Goal: Task Accomplishment & Management: Manage account settings

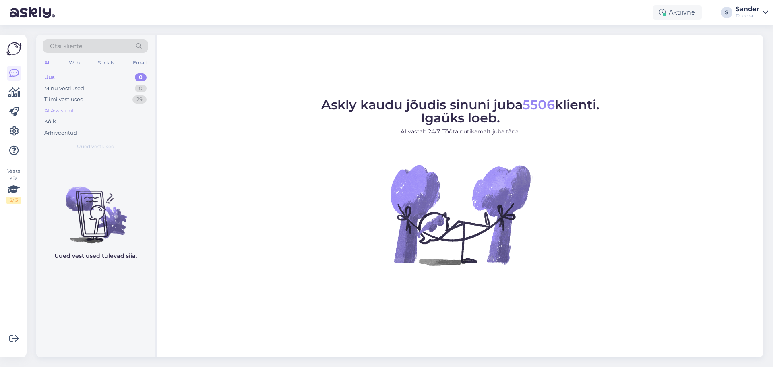
click at [91, 109] on div "AI Assistent" at bounding box center [95, 110] width 105 height 11
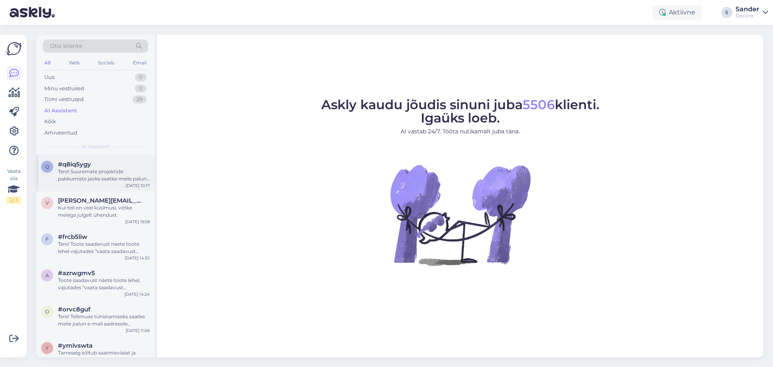
click at [108, 169] on div "Tere! Suuremate projektide pakkumiste jaoks saatke meile palun päring [EMAIL_AD…" at bounding box center [104, 175] width 92 height 14
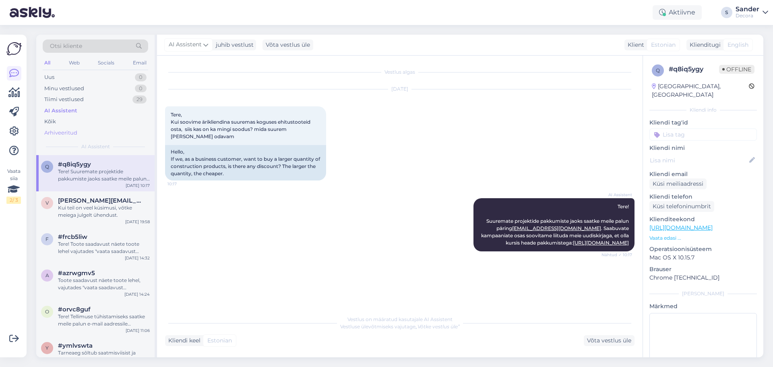
click at [78, 135] on div "Arhiveeritud" at bounding box center [95, 132] width 105 height 11
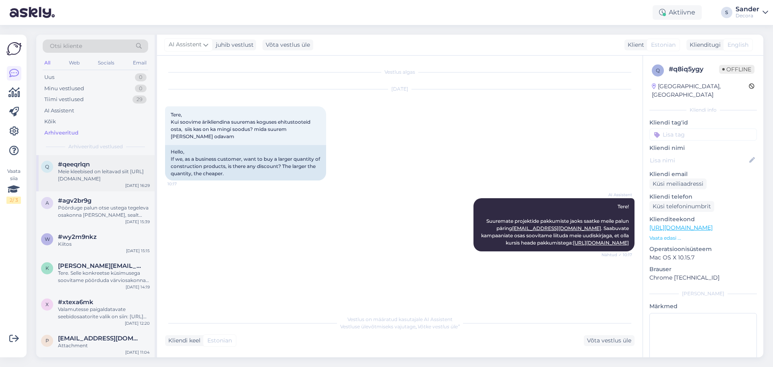
click at [85, 169] on div "Meie kleebised on leitavad siit [URL][DOMAIN_NAME]" at bounding box center [104, 175] width 92 height 14
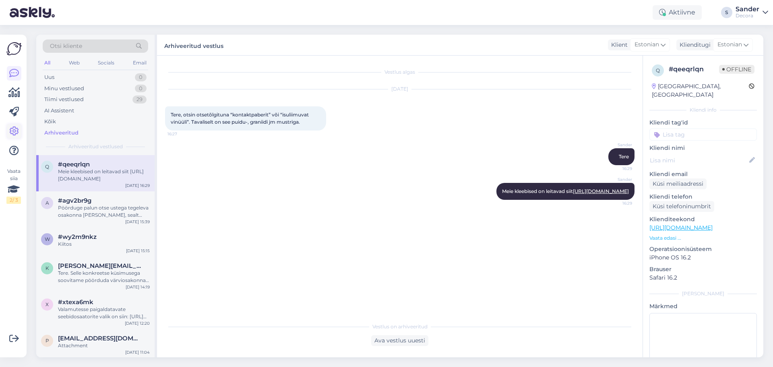
click at [17, 132] on icon at bounding box center [14, 131] width 10 height 10
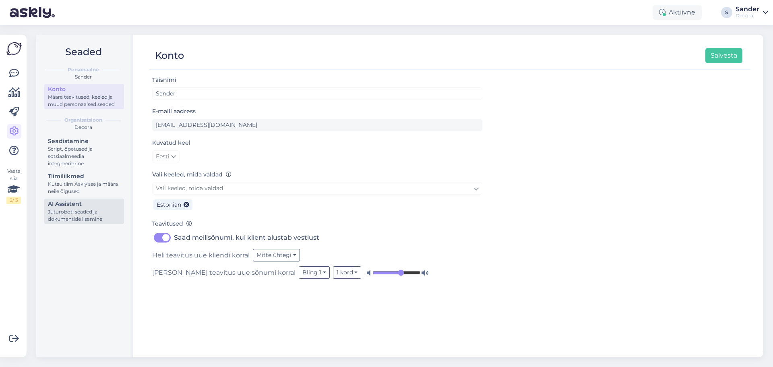
click at [104, 211] on div "Juturoboti seaded ja dokumentide lisamine" at bounding box center [84, 215] width 72 height 14
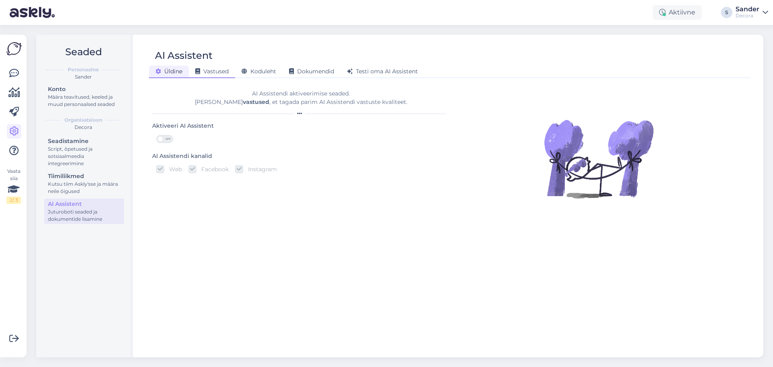
click at [221, 71] on span "Vastused" at bounding box center [211, 71] width 33 height 7
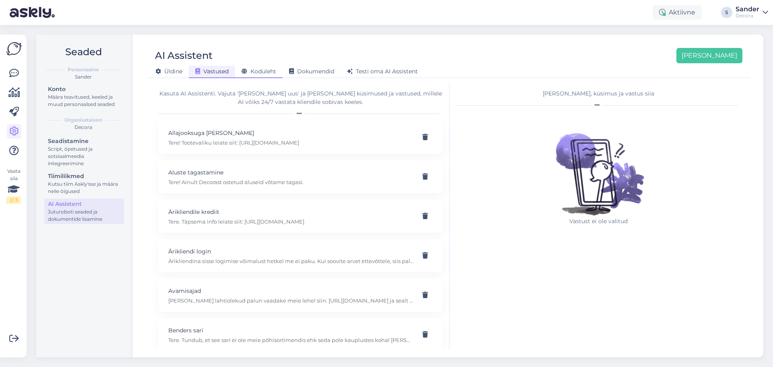
click at [252, 69] on span "Koduleht" at bounding box center [259, 71] width 35 height 7
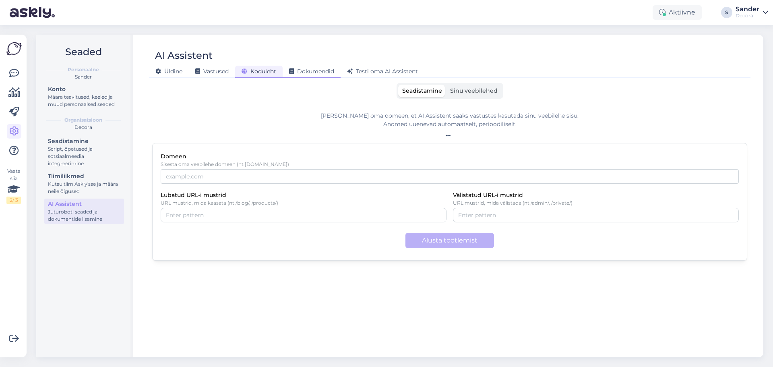
click at [312, 76] on div "Dokumendid" at bounding box center [312, 72] width 58 height 12
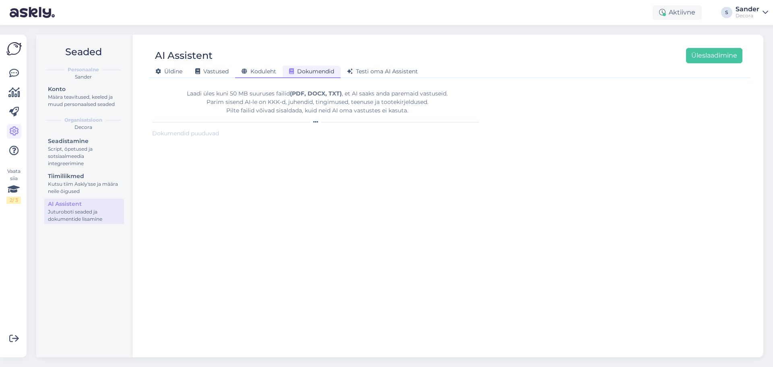
click at [267, 69] on span "Koduleht" at bounding box center [259, 71] width 35 height 7
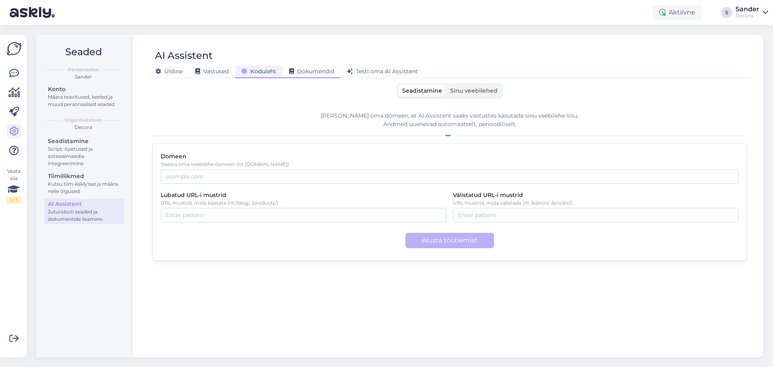
click at [315, 68] on span "Dokumendid" at bounding box center [311, 71] width 45 height 7
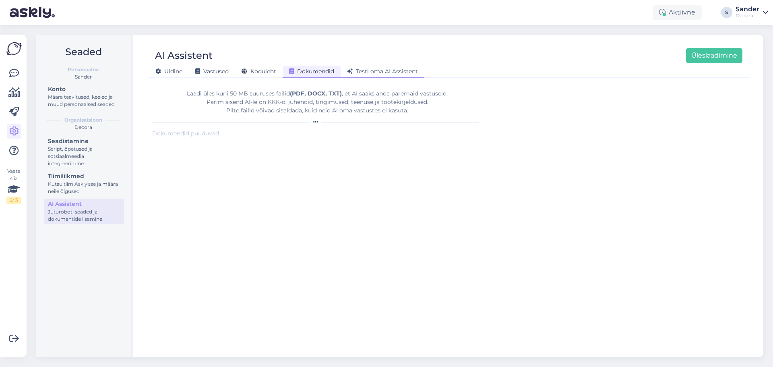
click at [384, 74] on span "Testi oma AI Assistent" at bounding box center [382, 71] width 71 height 7
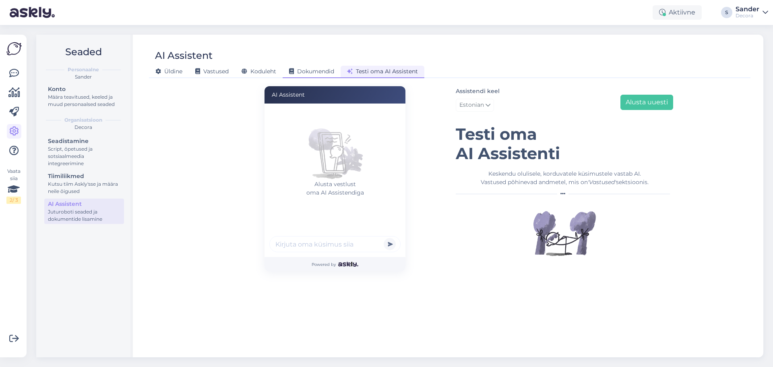
click at [314, 66] on div "Dokumendid" at bounding box center [312, 72] width 58 height 12
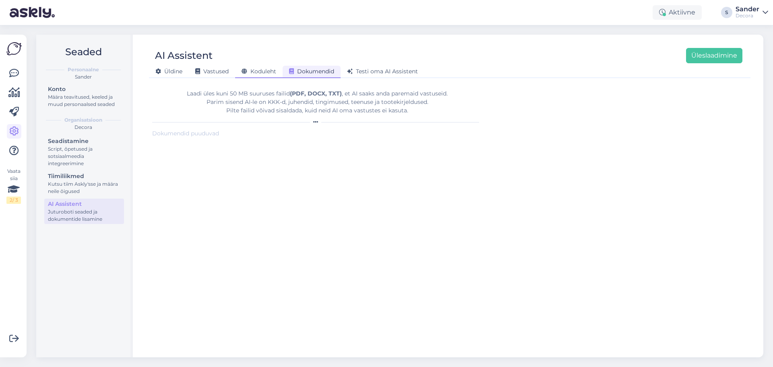
click at [263, 69] on span "Koduleht" at bounding box center [259, 71] width 35 height 7
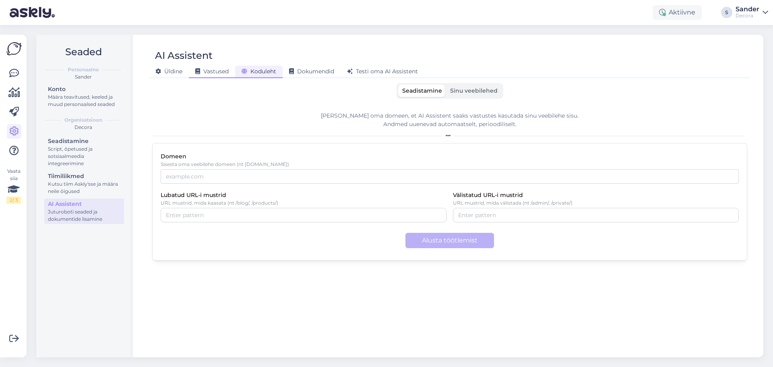
click at [219, 72] on span "Vastused" at bounding box center [211, 71] width 33 height 7
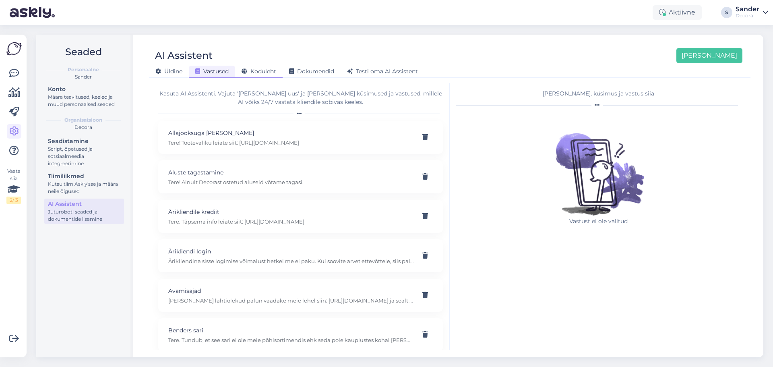
click at [253, 69] on span "Koduleht" at bounding box center [259, 71] width 35 height 7
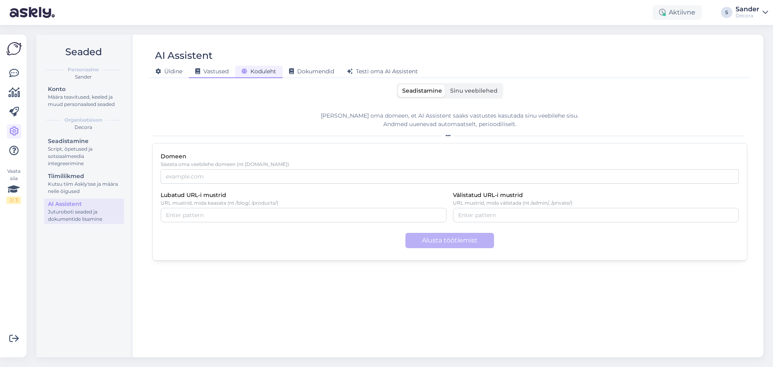
click at [219, 70] on span "Vastused" at bounding box center [211, 71] width 33 height 7
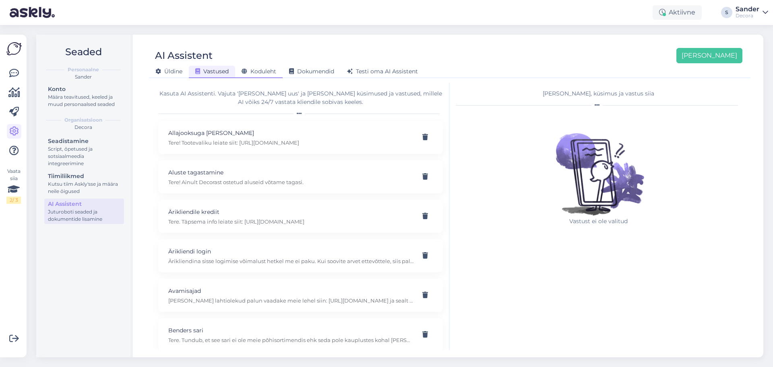
click at [248, 69] on span "Koduleht" at bounding box center [259, 71] width 35 height 7
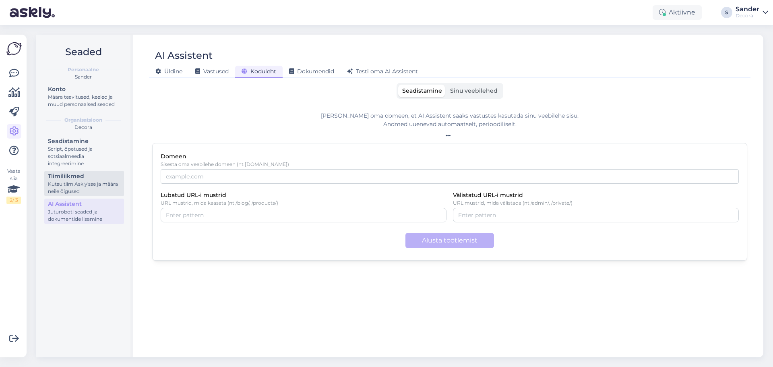
click at [94, 186] on div "Kutsu tiim Askly'sse ja määra neile õigused" at bounding box center [84, 187] width 72 height 14
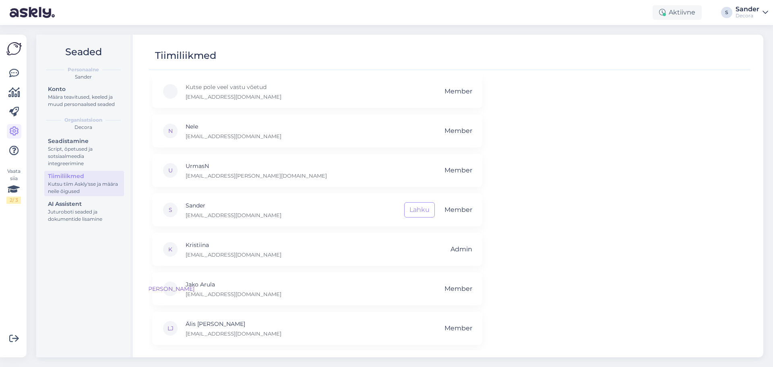
click at [12, 81] on div at bounding box center [14, 112] width 14 height 92
click at [12, 76] on icon at bounding box center [14, 73] width 10 height 10
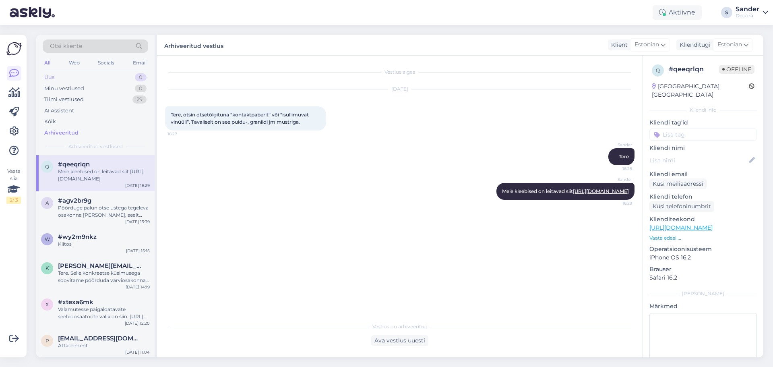
click at [69, 77] on div "Uus 0" at bounding box center [95, 77] width 105 height 11
